Goal: Information Seeking & Learning: Find specific fact

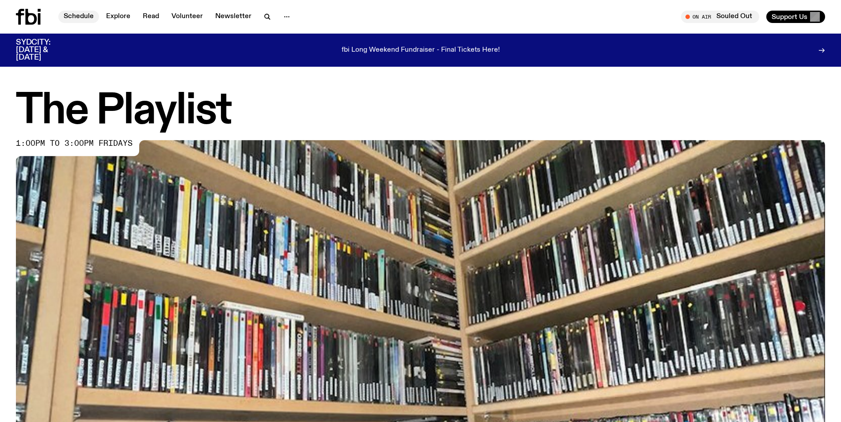
click at [75, 17] on link "Schedule" at bounding box center [78, 17] width 41 height 12
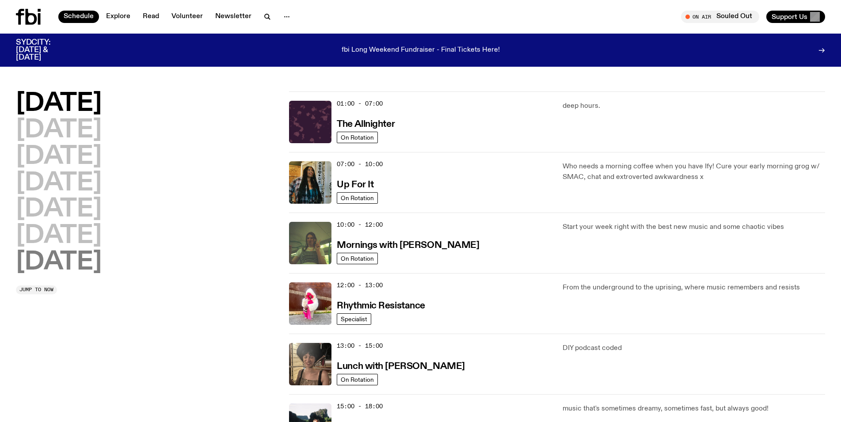
click at [62, 258] on h2 "[DATE]" at bounding box center [59, 262] width 86 height 25
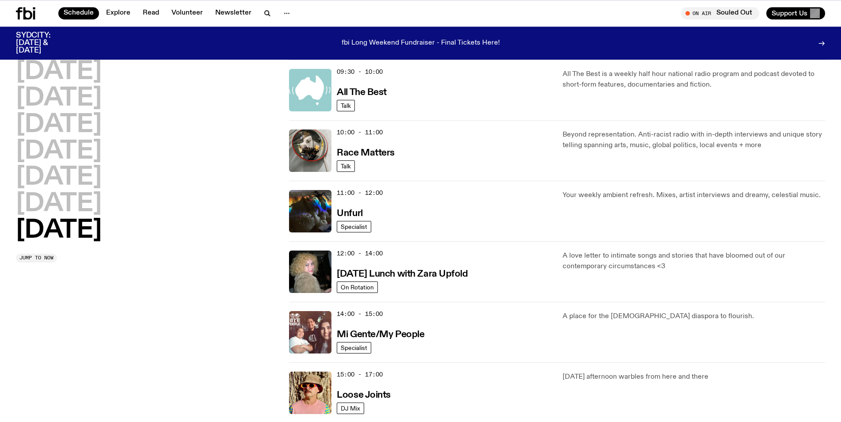
scroll to position [160, 0]
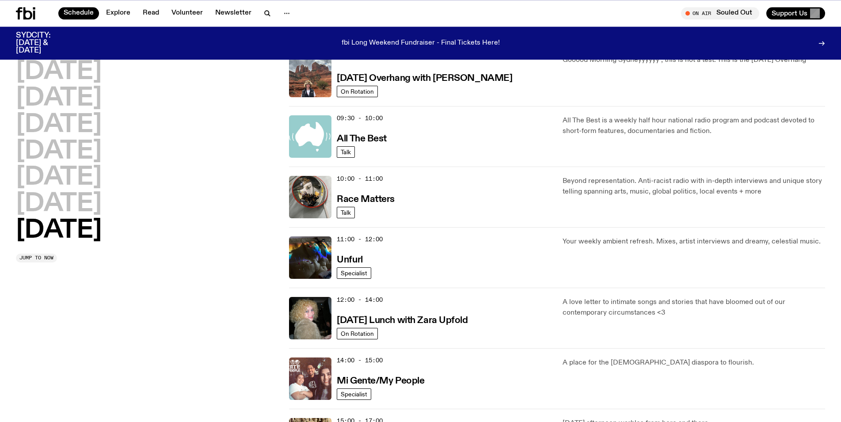
click at [355, 265] on div "11:00 - 12:00 Unfurl" at bounding box center [444, 257] width 215 height 42
click at [358, 270] on span "Specialist" at bounding box center [354, 273] width 27 height 7
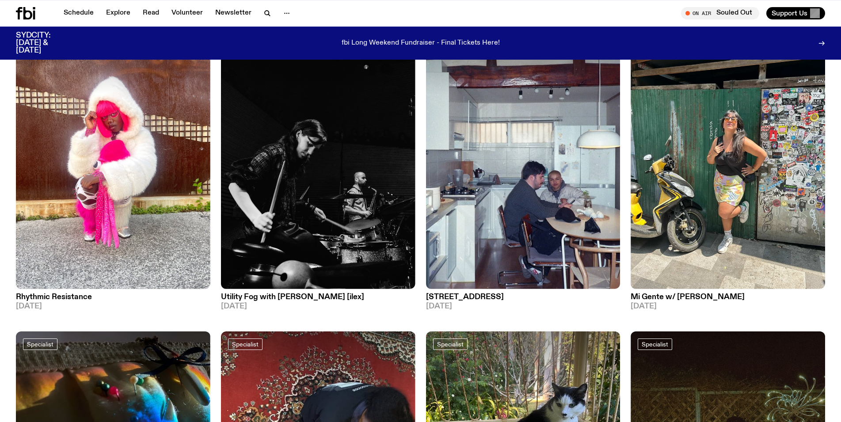
scroll to position [135, 0]
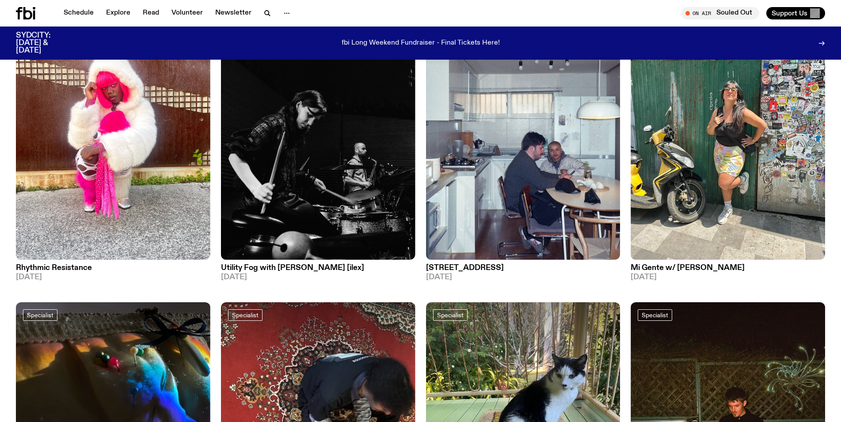
click at [45, 275] on span "[DATE]" at bounding box center [113, 277] width 194 height 8
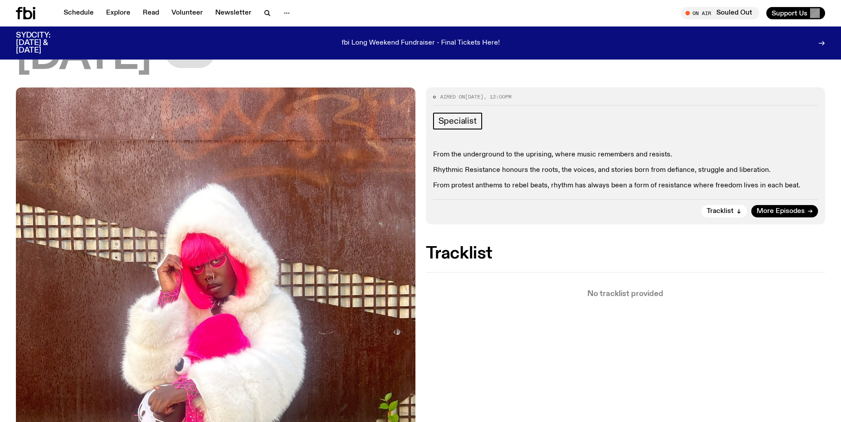
scroll to position [90, 0]
click at [726, 213] on span "Tracklist" at bounding box center [719, 212] width 27 height 7
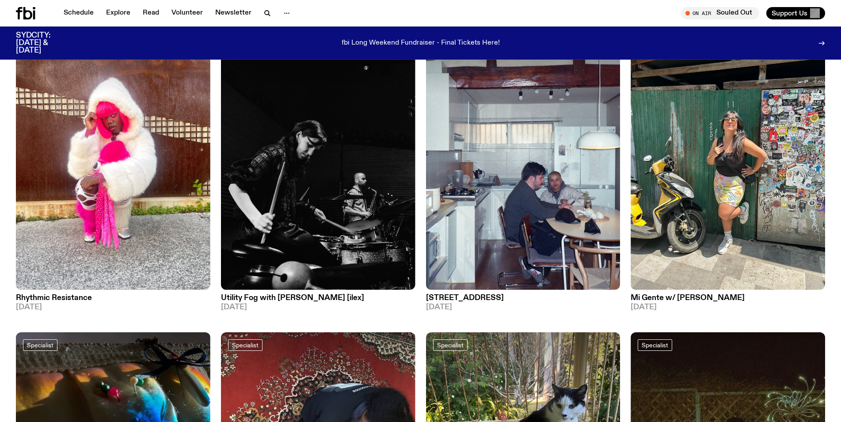
scroll to position [90, 0]
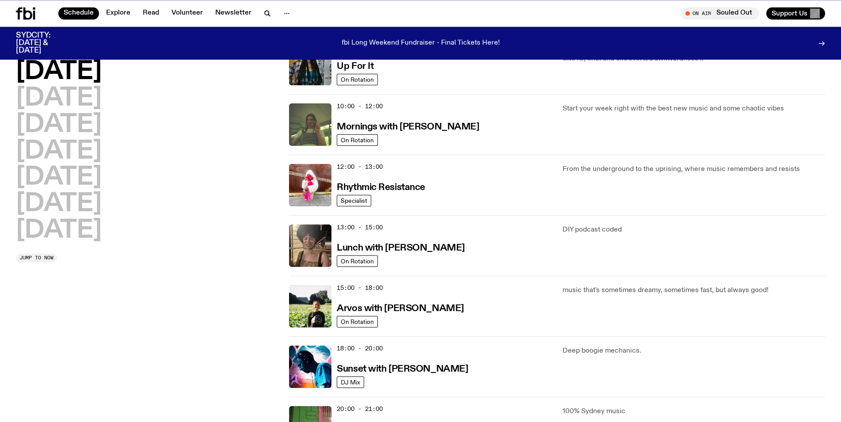
scroll to position [70, 0]
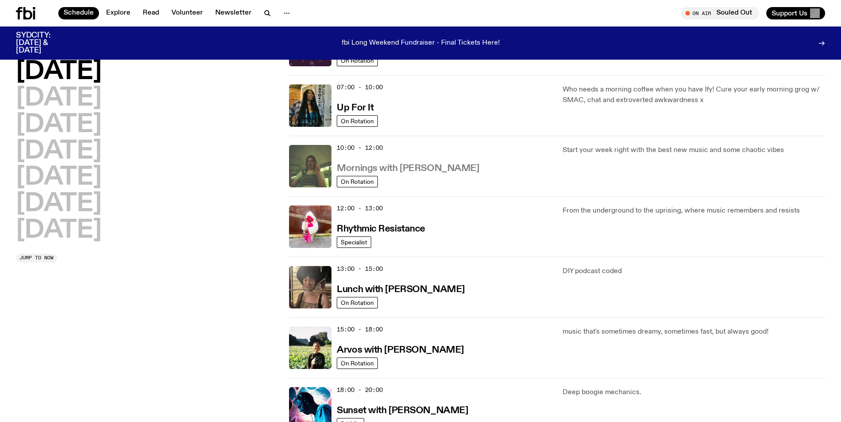
click at [409, 171] on h3 "Mornings with [PERSON_NAME]" at bounding box center [408, 168] width 142 height 9
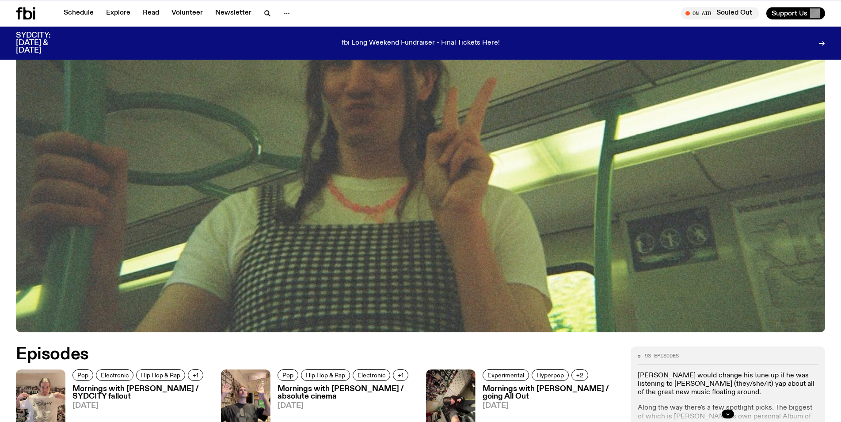
scroll to position [541, 0]
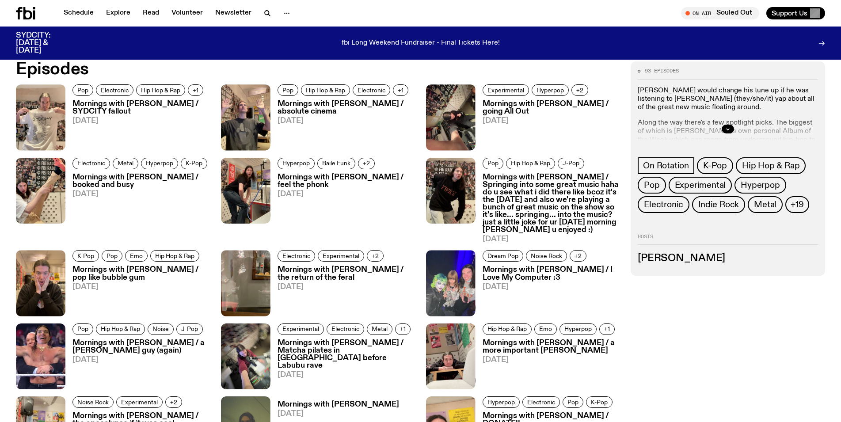
click at [45, 114] on img at bounding box center [40, 117] width 49 height 66
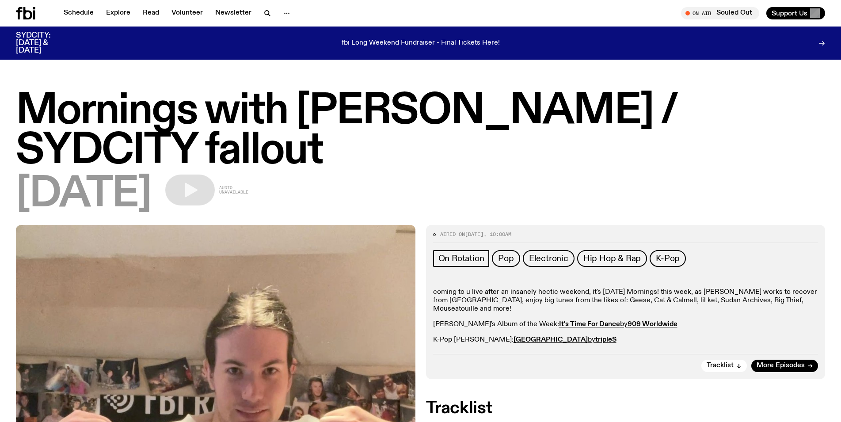
scroll to position [135, 0]
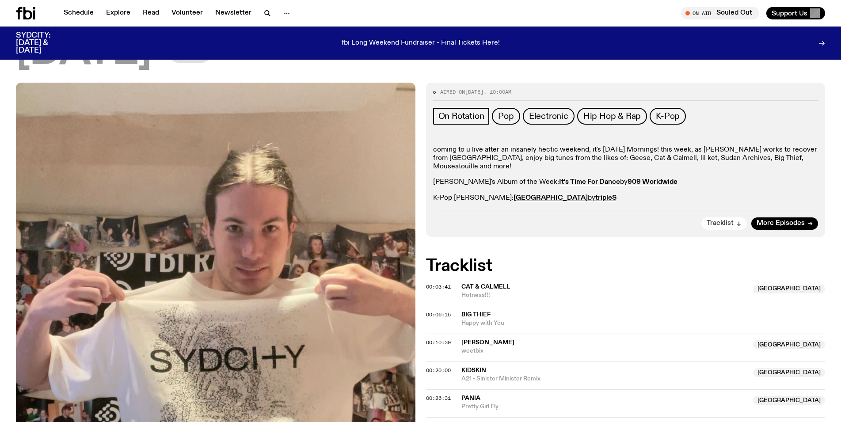
click at [718, 218] on button "Tracklist" at bounding box center [723, 223] width 45 height 12
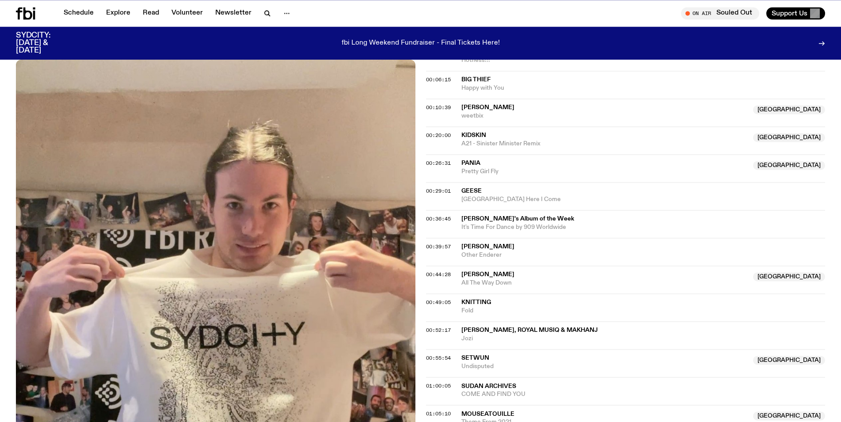
scroll to position [280, 0]
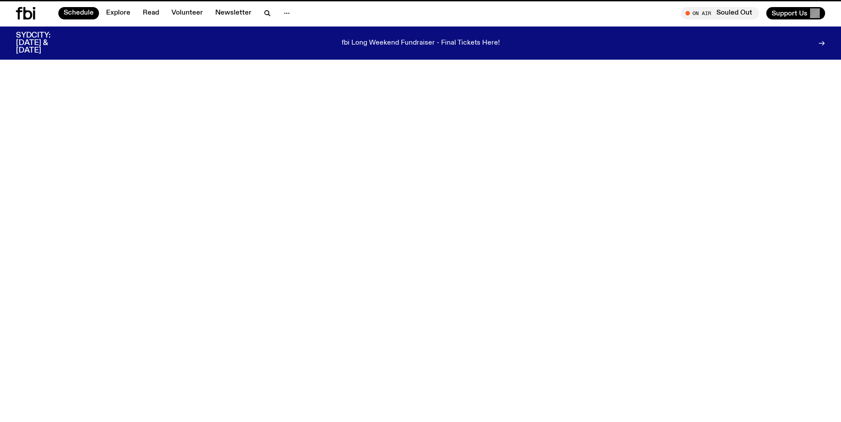
scroll to position [70, 0]
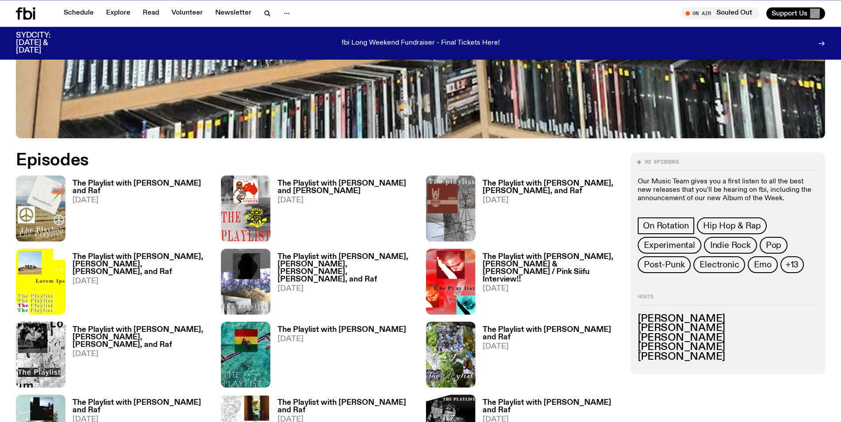
scroll to position [406, 0]
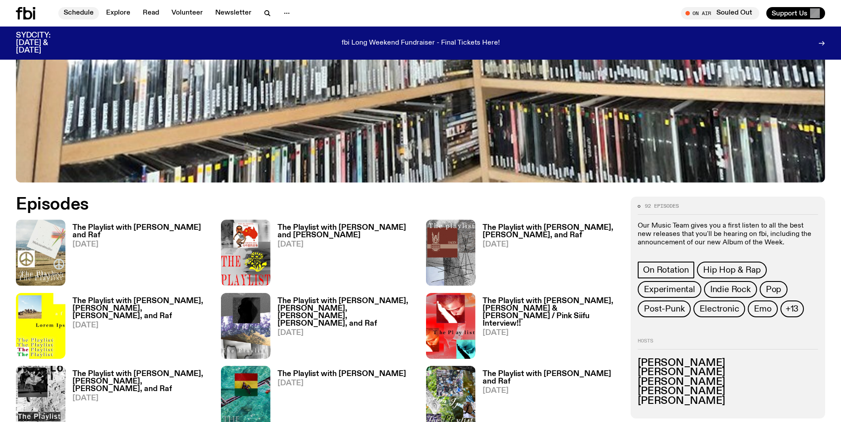
click at [86, 12] on link "Schedule" at bounding box center [78, 13] width 41 height 12
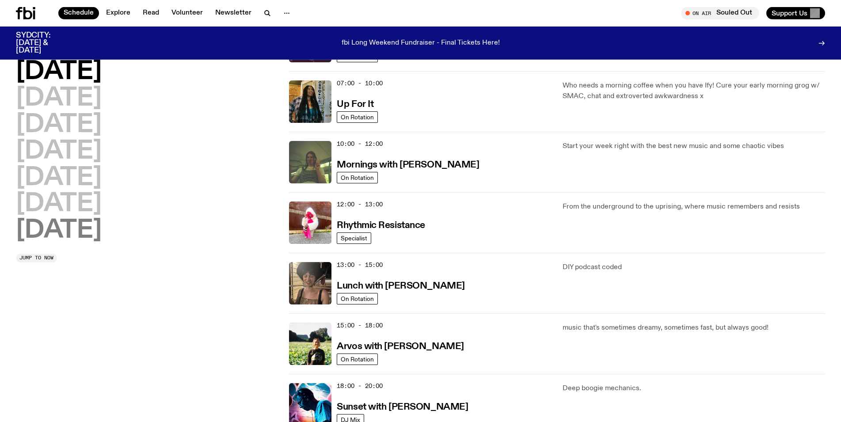
scroll to position [90, 0]
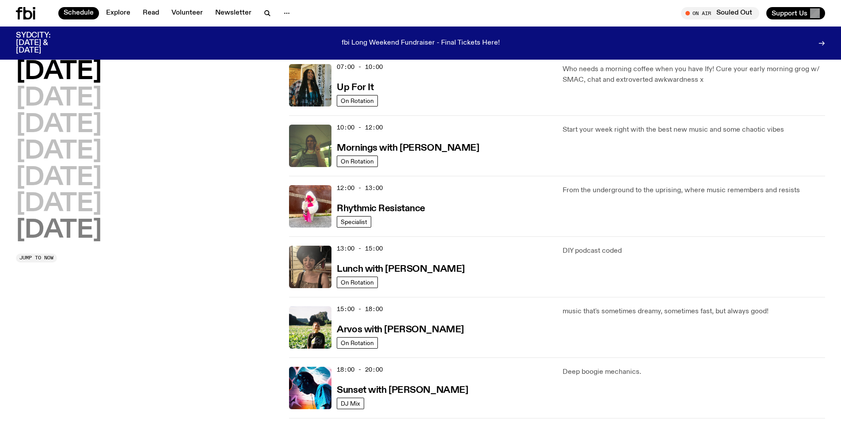
drag, startPoint x: 64, startPoint y: 205, endPoint x: 63, endPoint y: 232, distance: 27.4
click at [63, 232] on div "[DATE] [DATE] [DATE] [DATE] [DATE] [DATE] [DATE]" at bounding box center [147, 151] width 262 height 183
click at [63, 231] on h2 "[DATE]" at bounding box center [59, 230] width 86 height 25
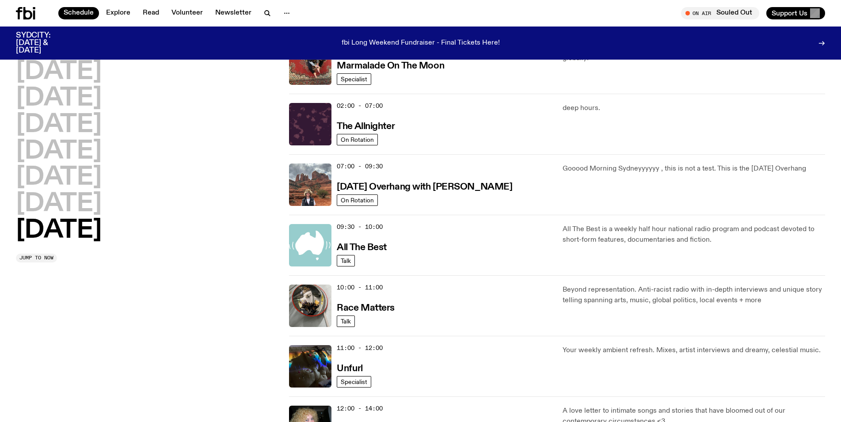
scroll to position [70, 0]
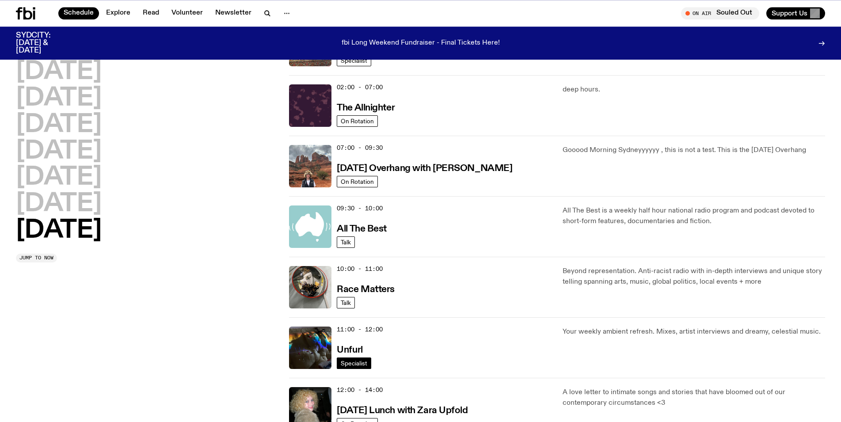
click at [350, 363] on span "Specialist" at bounding box center [354, 363] width 27 height 7
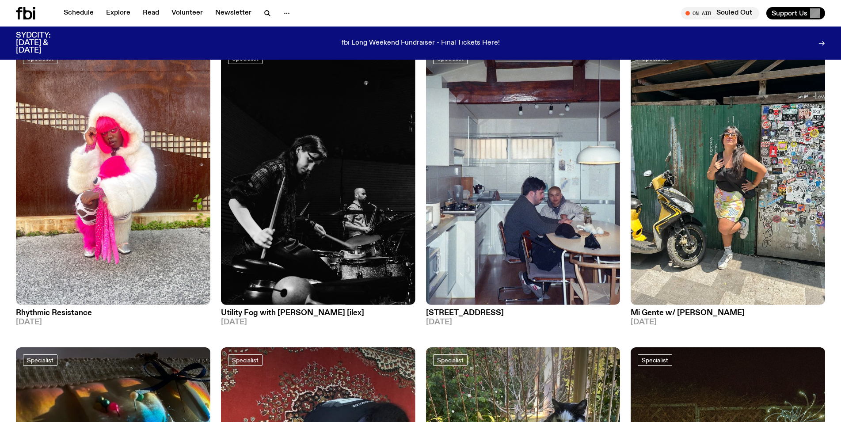
scroll to position [45, 0]
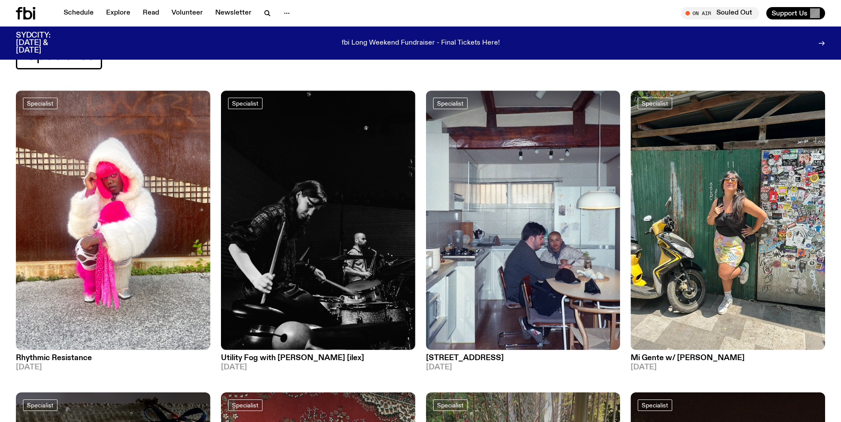
click at [79, 353] on link "Rhythmic Resistance [DATE]" at bounding box center [113, 360] width 194 height 21
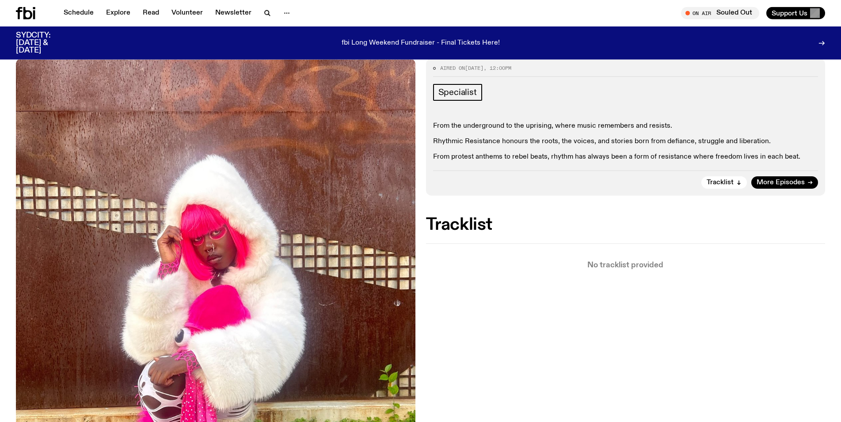
scroll to position [135, 0]
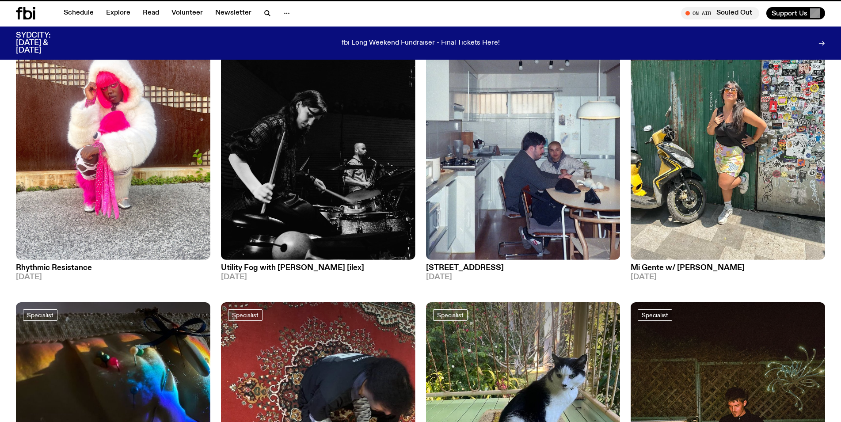
scroll to position [90, 0]
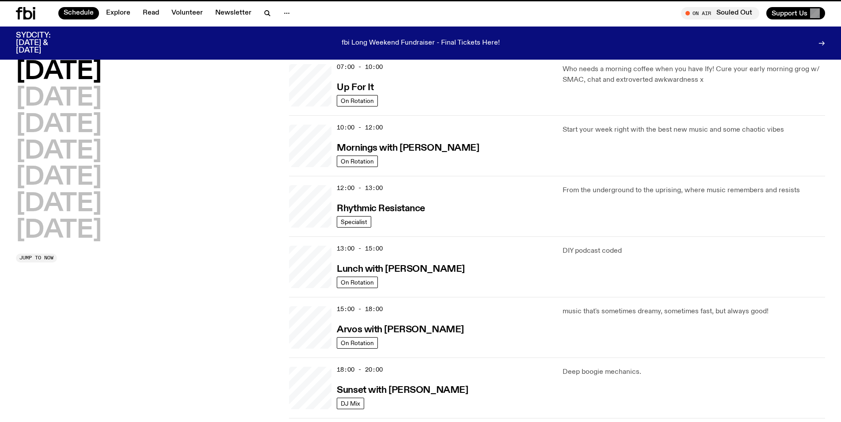
scroll to position [70, 0]
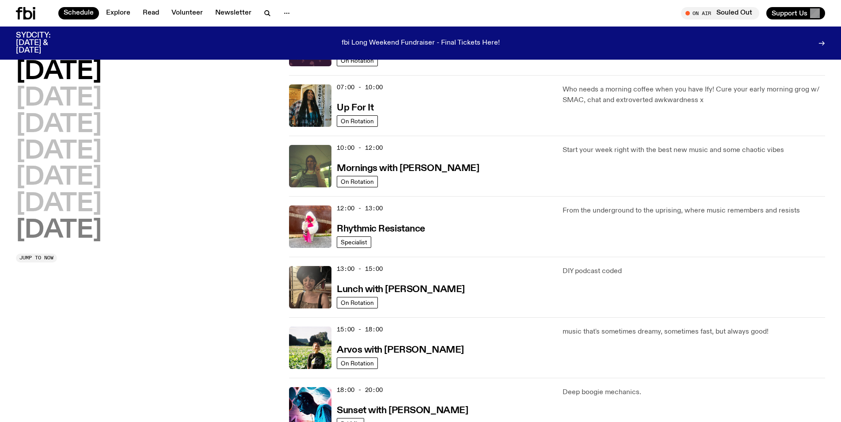
click at [83, 227] on h2 "[DATE]" at bounding box center [59, 230] width 86 height 25
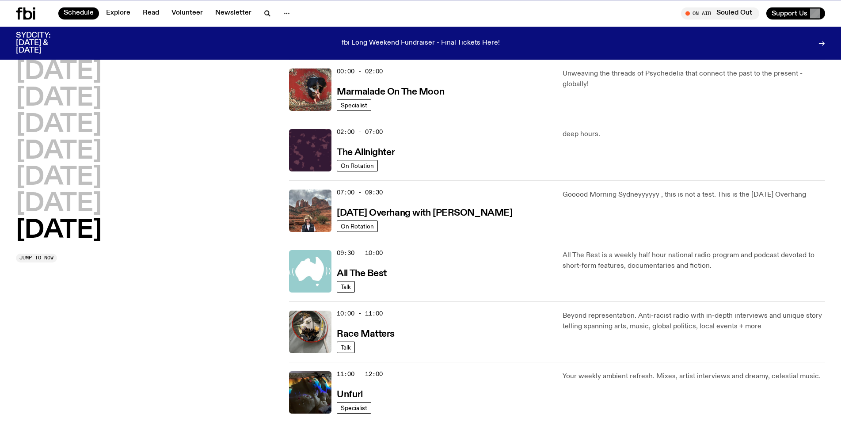
scroll to position [25, 0]
click at [447, 339] on div "10:00 - 11:00 Race Matters" at bounding box center [444, 332] width 215 height 42
click at [383, 331] on h3 "Race Matters" at bounding box center [366, 334] width 58 height 9
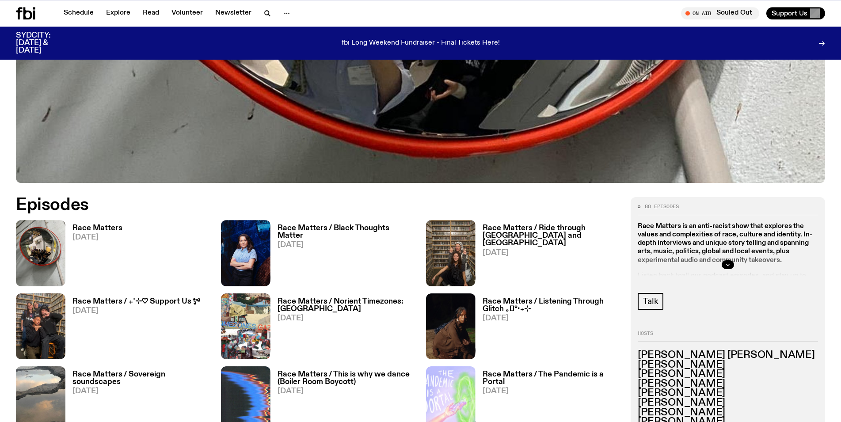
scroll to position [360, 0]
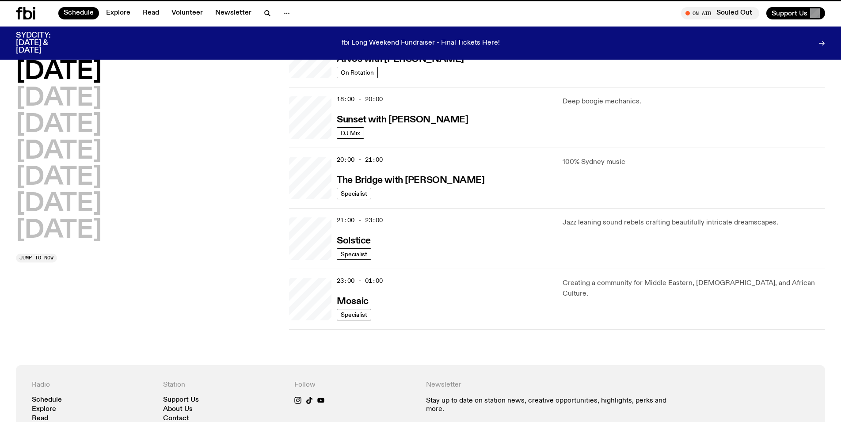
scroll to position [25, 0]
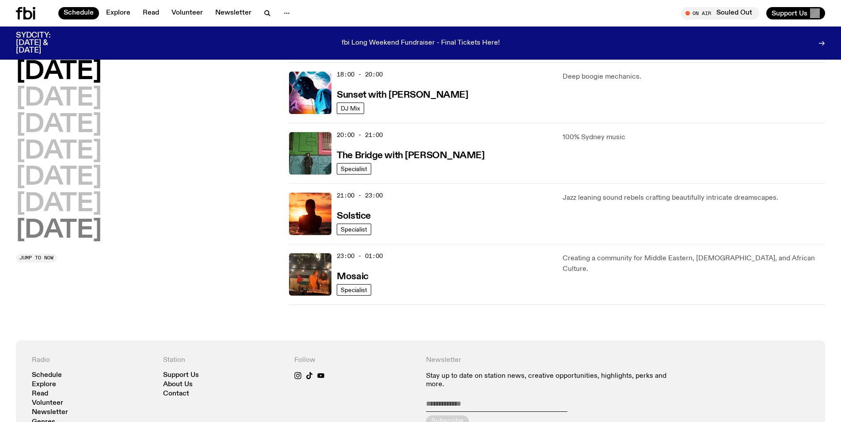
click at [79, 231] on h2 "[DATE]" at bounding box center [59, 230] width 86 height 25
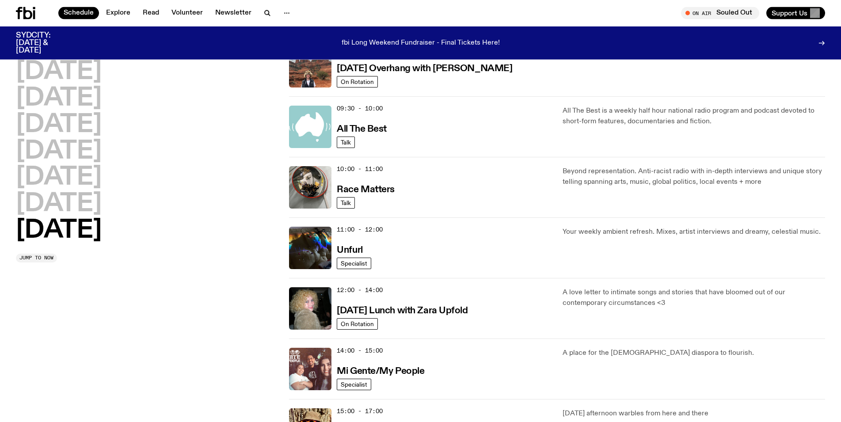
scroll to position [180, 0]
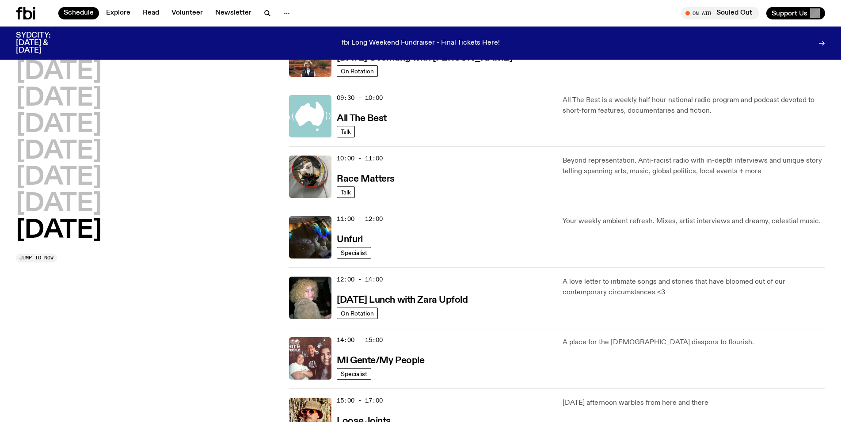
click at [363, 239] on div "11:00 - 12:00 Unfurl" at bounding box center [444, 237] width 215 height 42
click at [347, 239] on h3 "Unfurl" at bounding box center [350, 239] width 26 height 9
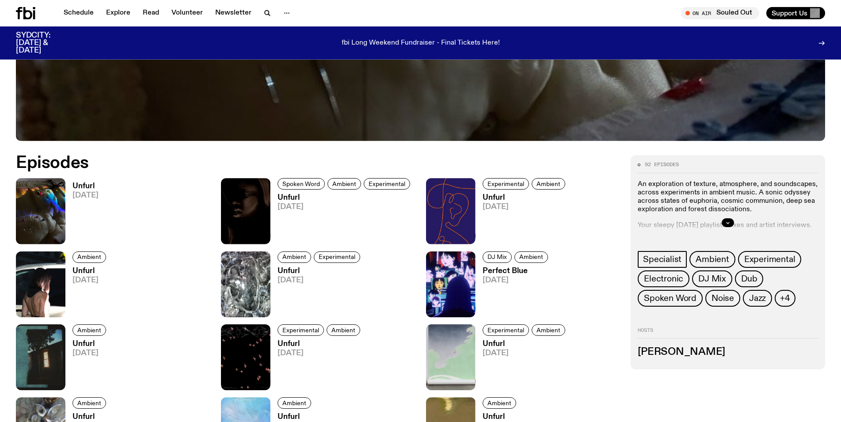
scroll to position [541, 0]
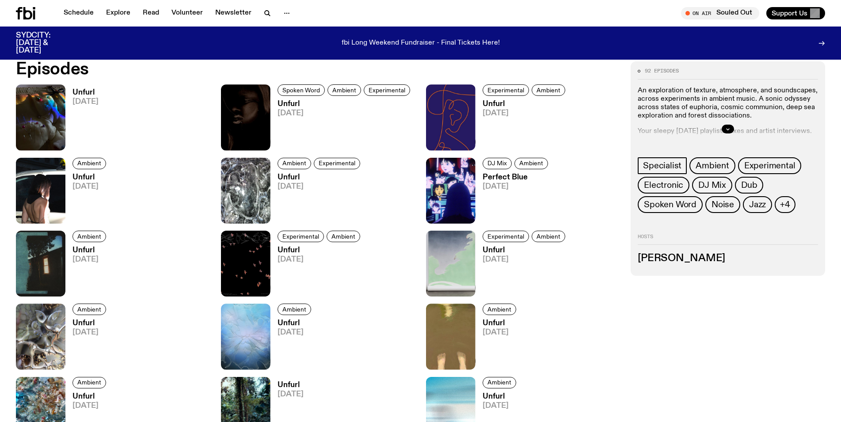
click at [86, 92] on h3 "Unfurl" at bounding box center [85, 93] width 26 height 8
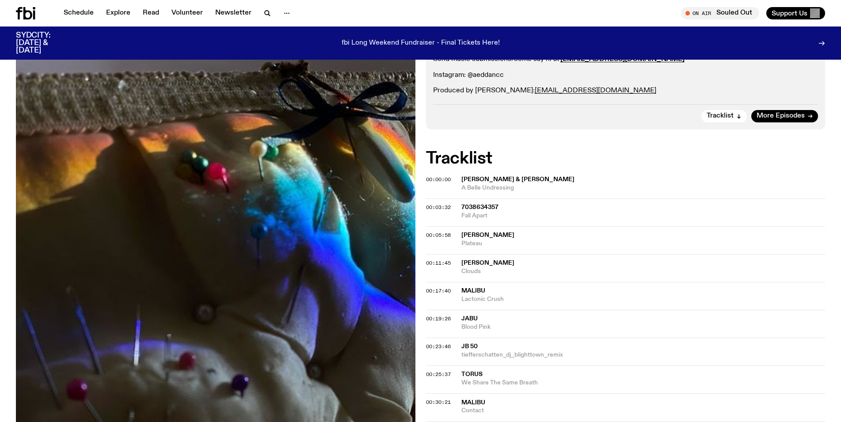
scroll to position [270, 0]
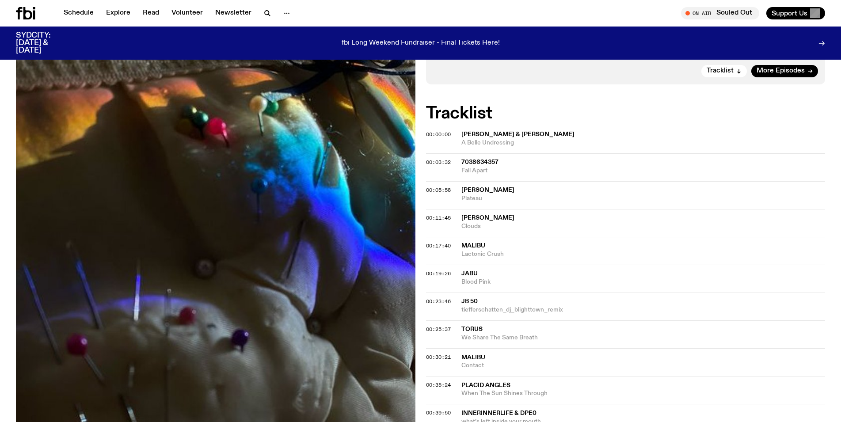
click at [468, 356] on span "Malibu" at bounding box center [473, 357] width 24 height 6
click at [472, 360] on span "Malibu" at bounding box center [643, 357] width 364 height 8
click at [471, 358] on div "Copied" at bounding box center [643, 361] width 364 height 17
click at [466, 357] on div "Copied" at bounding box center [643, 361] width 364 height 17
click at [470, 367] on span "Contact" at bounding box center [643, 365] width 364 height 8
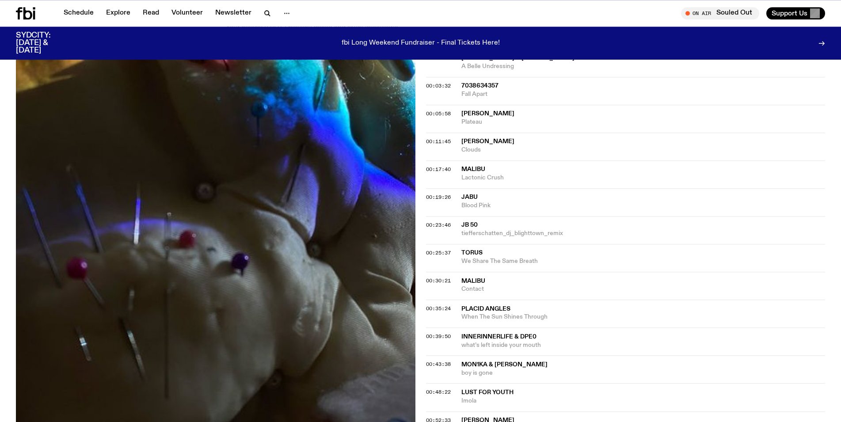
scroll to position [360, 0]
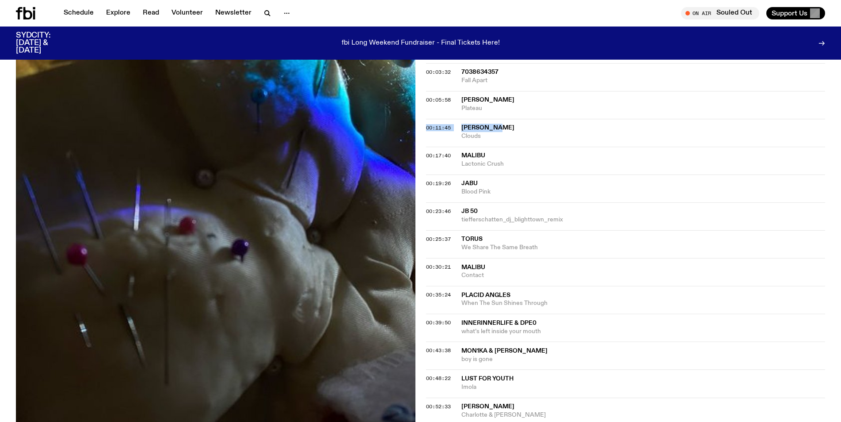
drag, startPoint x: 518, startPoint y: 126, endPoint x: 455, endPoint y: 121, distance: 62.5
click at [461, 124] on span "[PERSON_NAME]" at bounding box center [643, 128] width 364 height 8
